Goal: Transaction & Acquisition: Purchase product/service

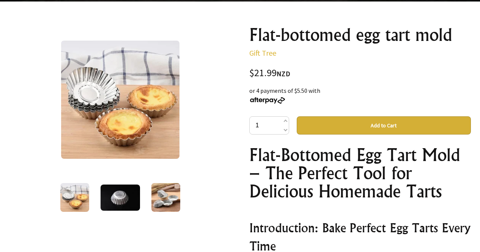
scroll to position [76, 0]
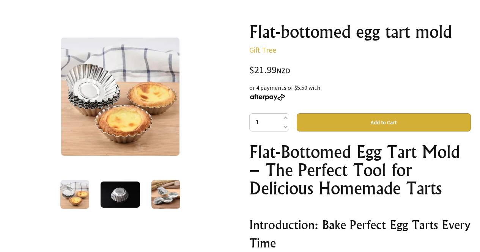
click at [327, 129] on button "Add to Cart" at bounding box center [384, 123] width 174 height 18
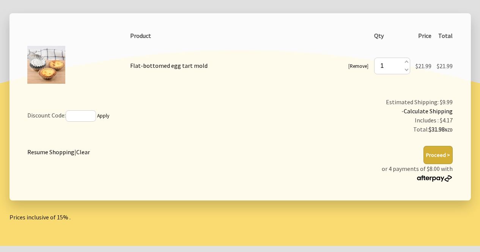
scroll to position [152, 0]
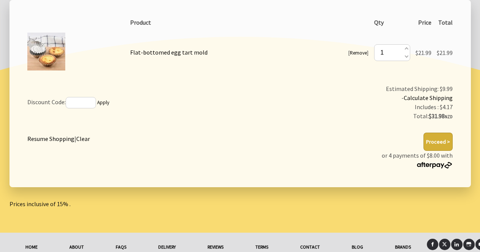
click at [445, 145] on button "Proceed >" at bounding box center [438, 142] width 29 height 18
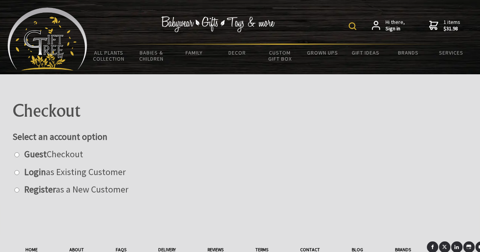
scroll to position [32, 0]
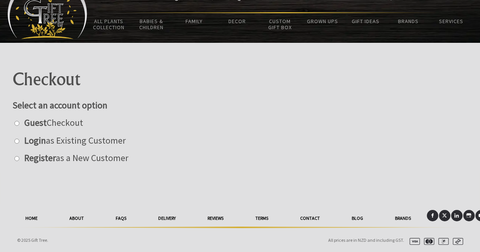
click at [61, 124] on label "Guest Checkout" at bounding box center [51, 123] width 63 height 12
click at [19, 124] on input "radio" at bounding box center [16, 123] width 5 height 5
radio input "true"
